Goal: Task Accomplishment & Management: Manage account settings

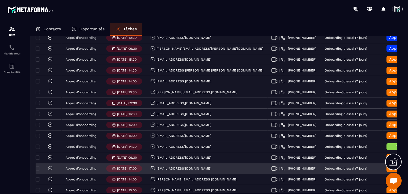
scroll to position [239, 0]
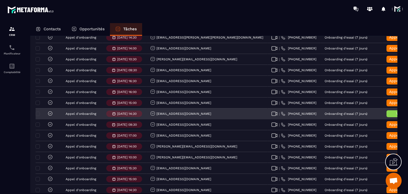
click at [51, 116] on icon at bounding box center [50, 113] width 5 height 5
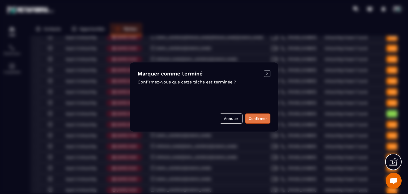
click at [253, 118] on button "Confirmer" at bounding box center [257, 119] width 25 height 10
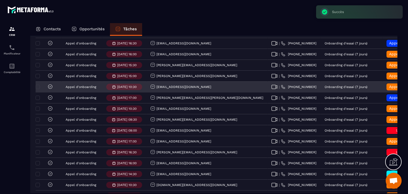
scroll to position [744, 0]
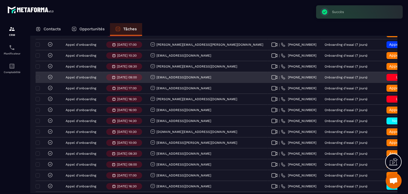
click at [50, 76] on icon at bounding box center [50, 76] width 5 height 5
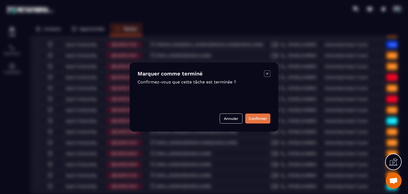
click at [261, 121] on button "Confirmer" at bounding box center [257, 119] width 25 height 10
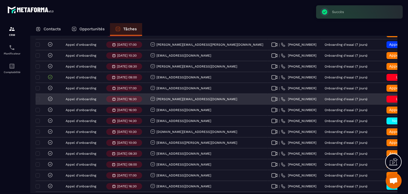
click at [50, 99] on icon at bounding box center [50, 98] width 5 height 5
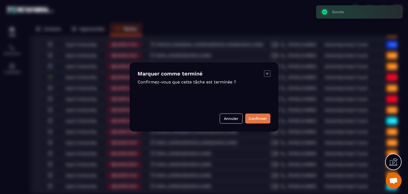
click at [254, 121] on button "Confirmer" at bounding box center [257, 119] width 25 height 10
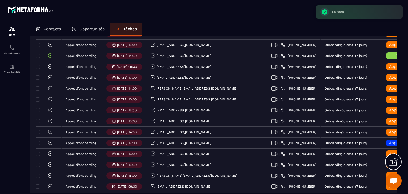
scroll to position [216, 0]
